Goal: Task Accomplishment & Management: Manage account settings

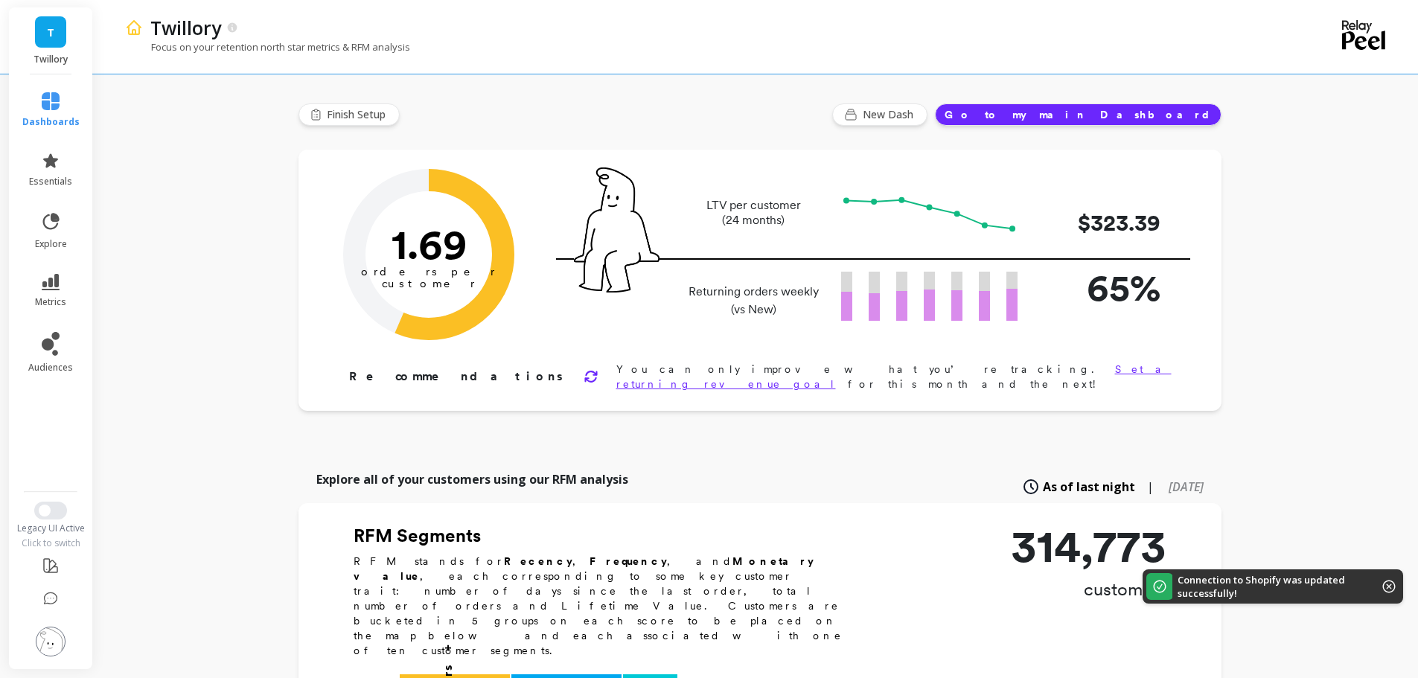
click at [61, 564] on li at bounding box center [50, 566] width 87 height 35
click at [51, 565] on icon at bounding box center [51, 566] width 18 height 18
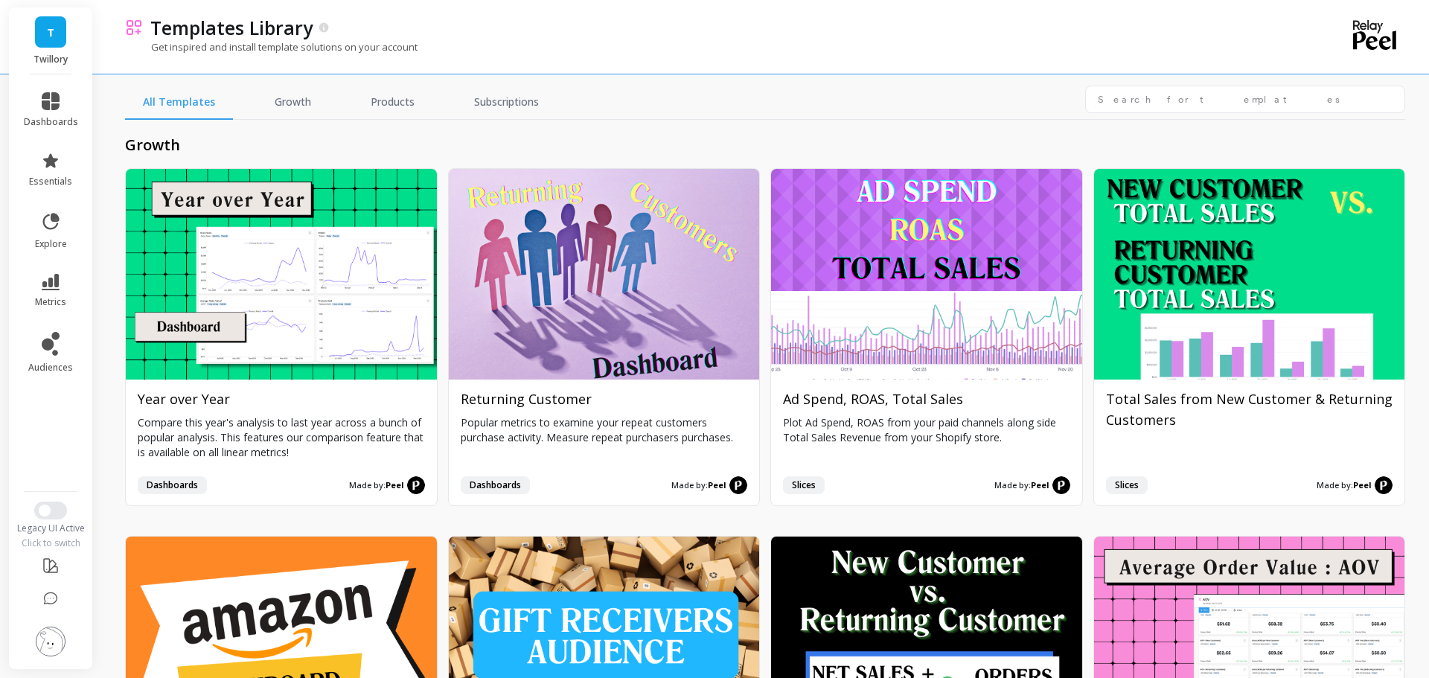
click at [54, 642] on img at bounding box center [51, 642] width 30 height 30
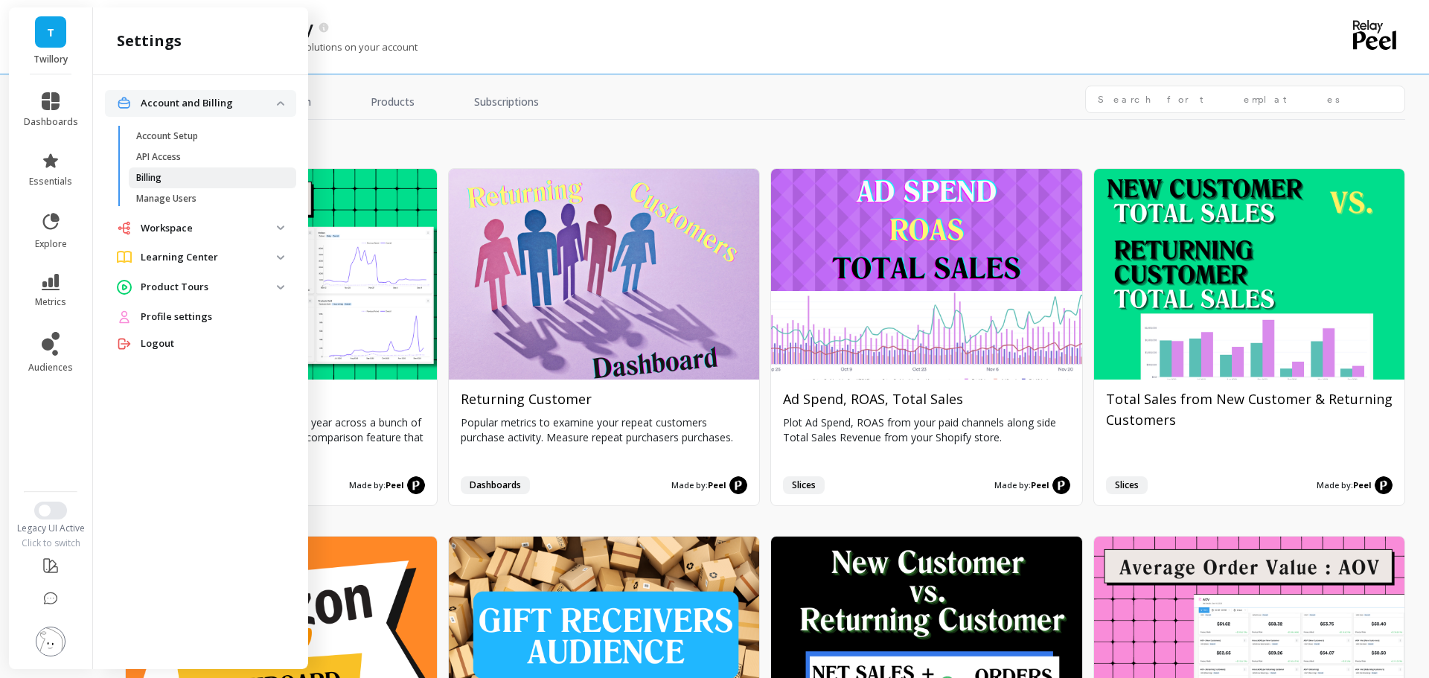
click at [153, 179] on p "Billing" at bounding box center [148, 178] width 25 height 12
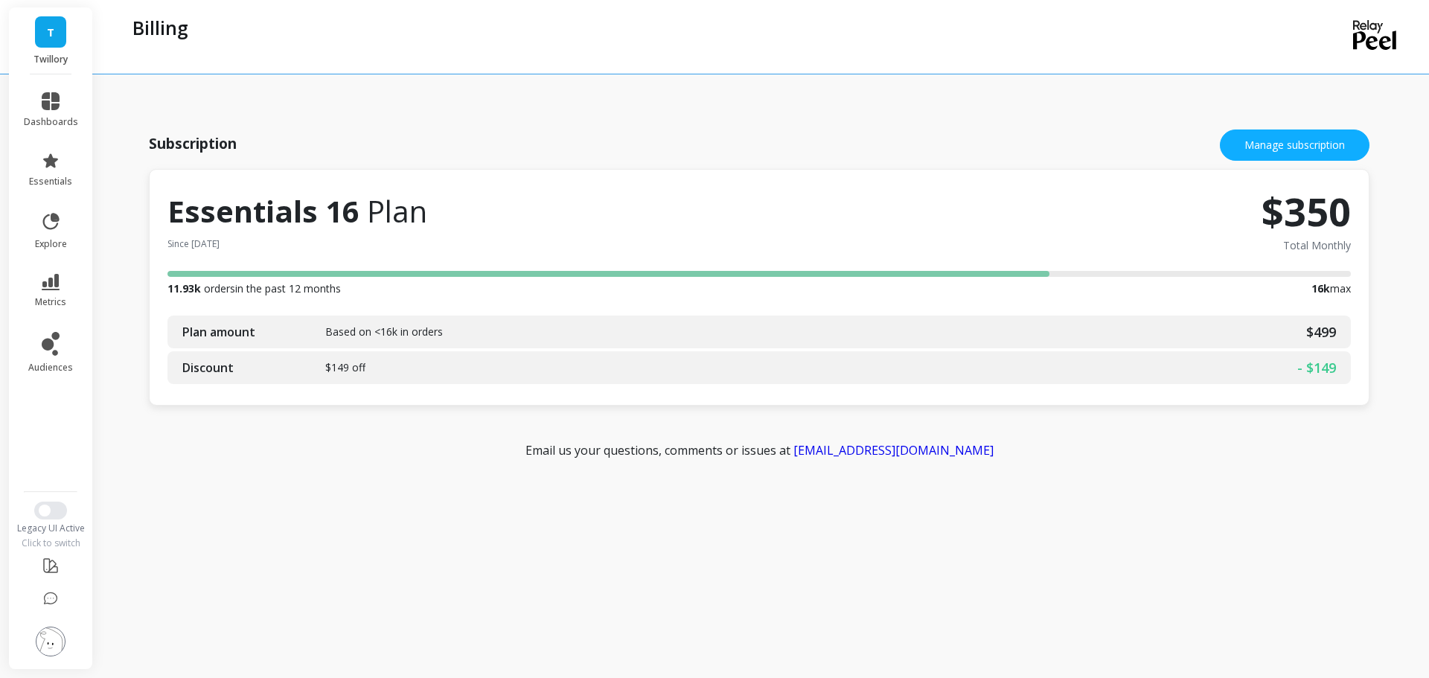
click at [56, 660] on li at bounding box center [51, 642] width 84 height 53
click at [56, 659] on li at bounding box center [51, 642] width 84 height 53
click at [54, 659] on li at bounding box center [51, 642] width 84 height 53
click at [40, 648] on img at bounding box center [51, 642] width 30 height 30
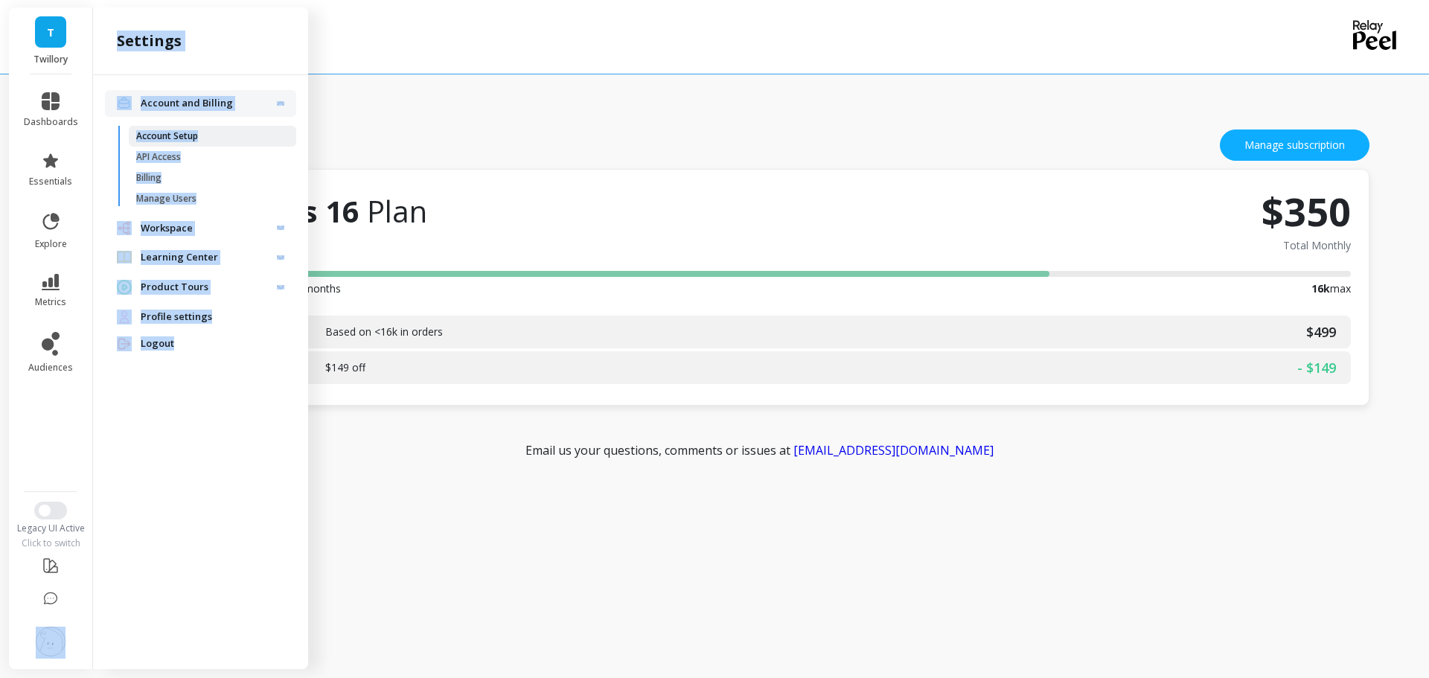
click at [159, 141] on p "Account Setup" at bounding box center [167, 136] width 62 height 12
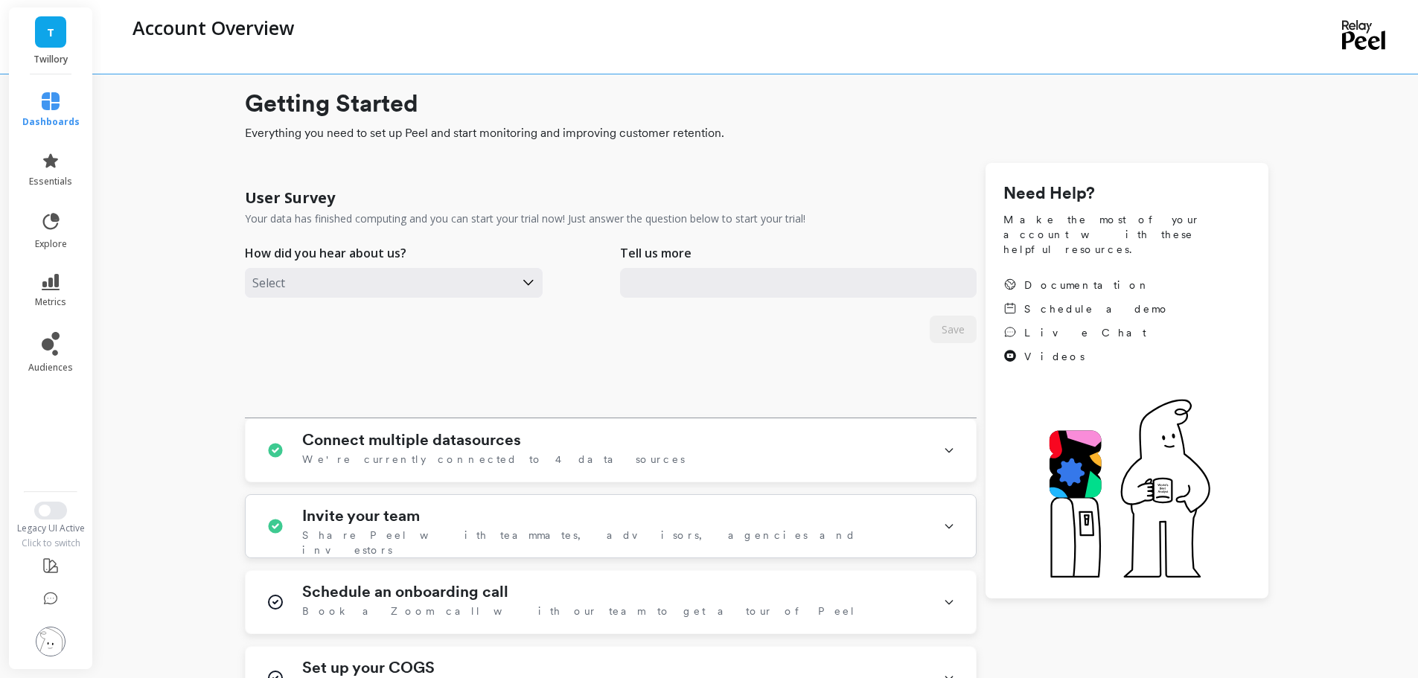
click at [420, 518] on h1 "Invite your team" at bounding box center [361, 516] width 118 height 18
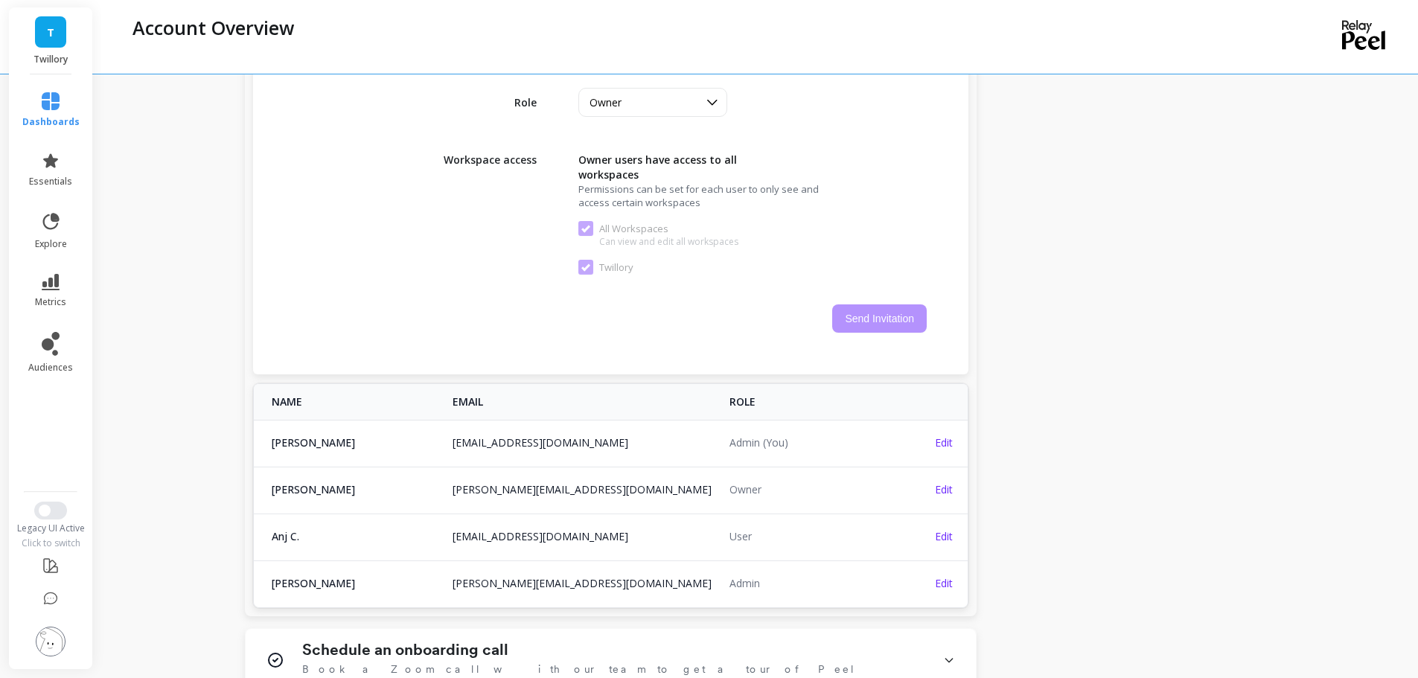
scroll to position [819, 0]
